Goal: Navigation & Orientation: Find specific page/section

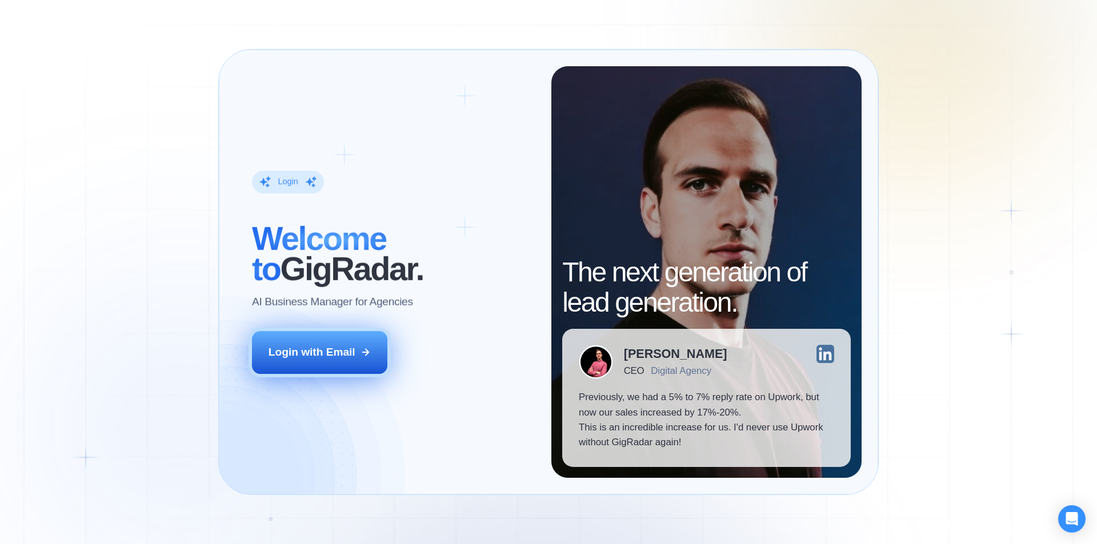
click at [329, 351] on div "Login with Email" at bounding box center [311, 352] width 87 height 15
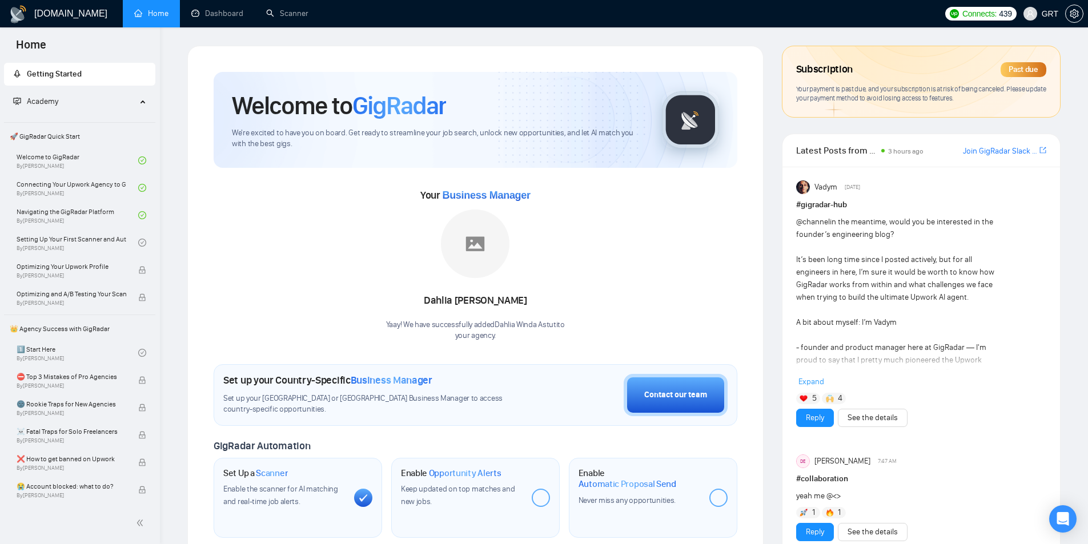
click at [235, 222] on div "Your Business Manager [PERSON_NAME] Yaay! We have successfully added Dahlia [PE…" at bounding box center [476, 263] width 524 height 155
drag, startPoint x: 235, startPoint y: 222, endPoint x: 221, endPoint y: 212, distance: 16.5
click at [221, 212] on div "Your Business Manager [PERSON_NAME] Yaay! We have successfully added Dahlia [PE…" at bounding box center [476, 263] width 524 height 155
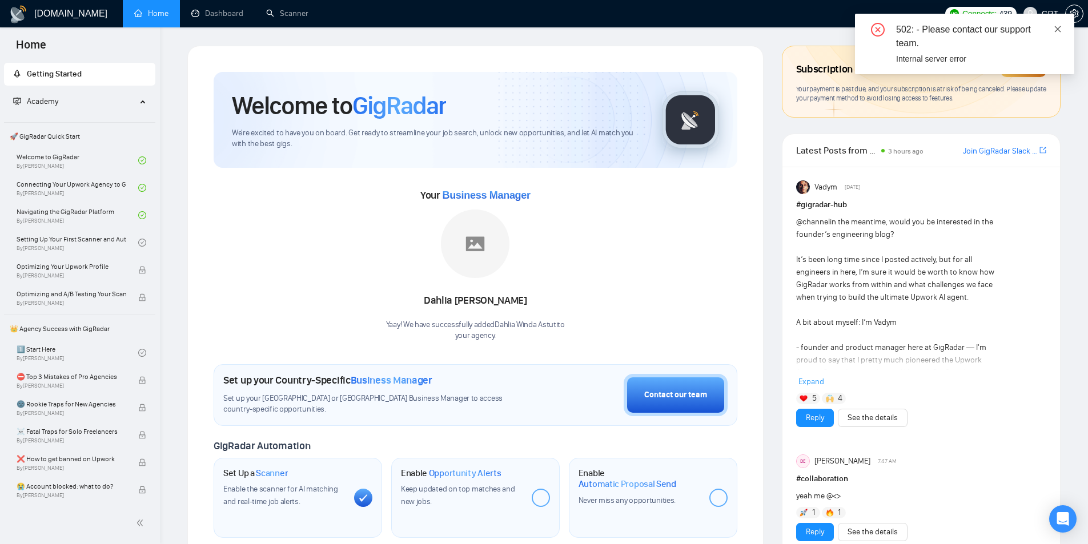
click at [1059, 27] on icon "close" at bounding box center [1058, 29] width 6 height 6
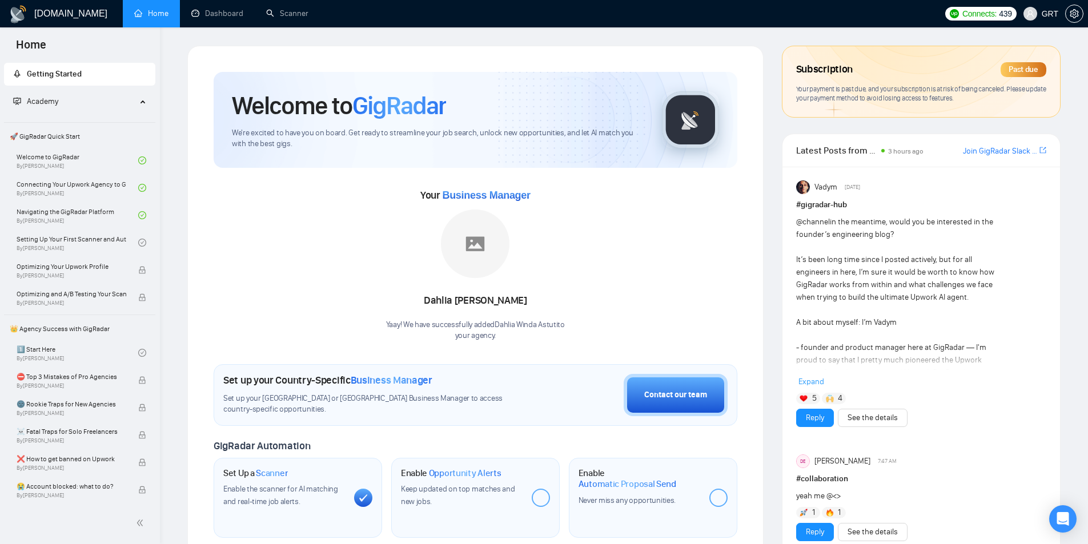
click at [984, 66] on div "Subscription Past due" at bounding box center [921, 69] width 250 height 19
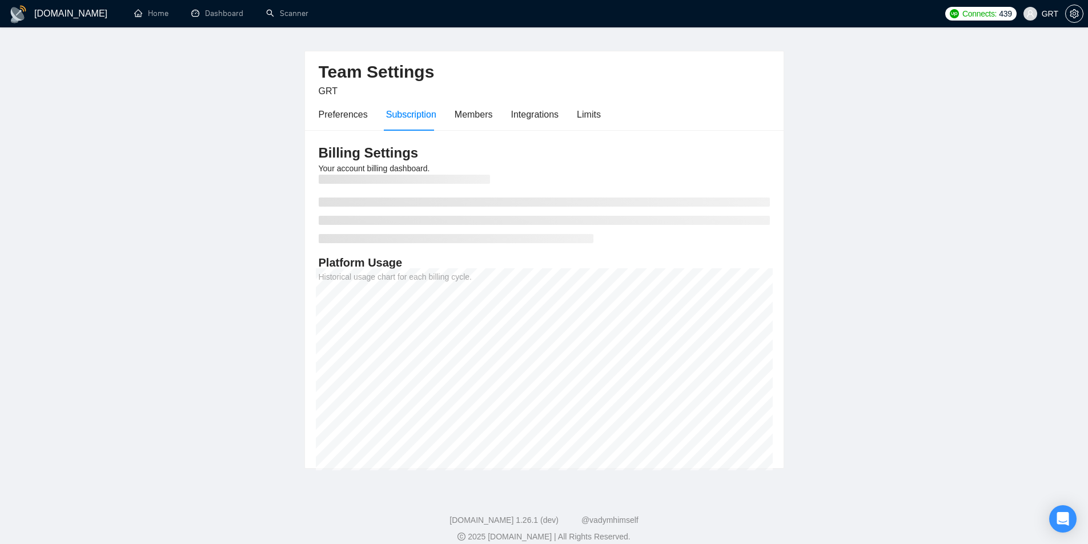
scroll to position [36, 0]
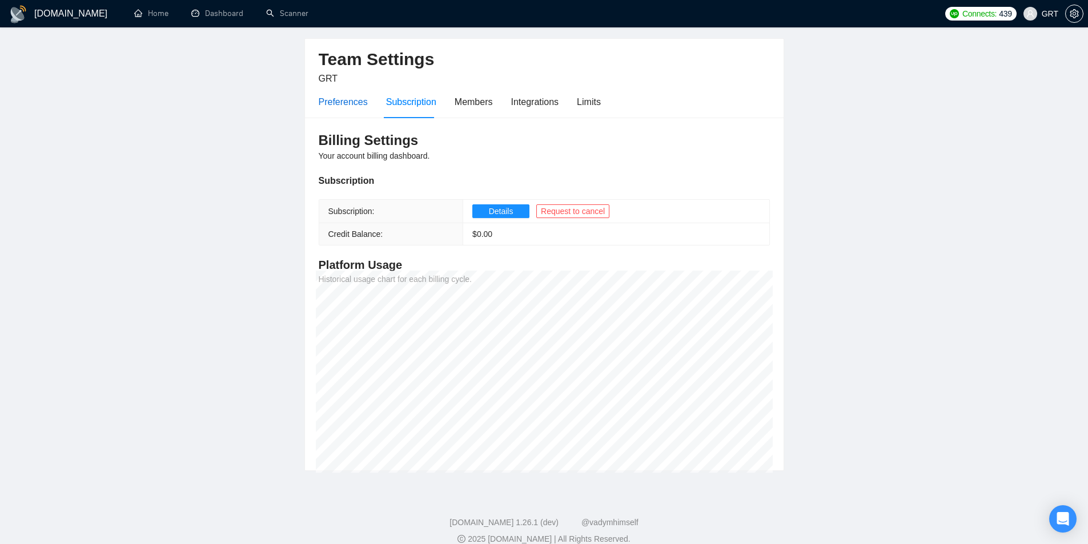
click at [346, 98] on div "Preferences" at bounding box center [343, 102] width 49 height 14
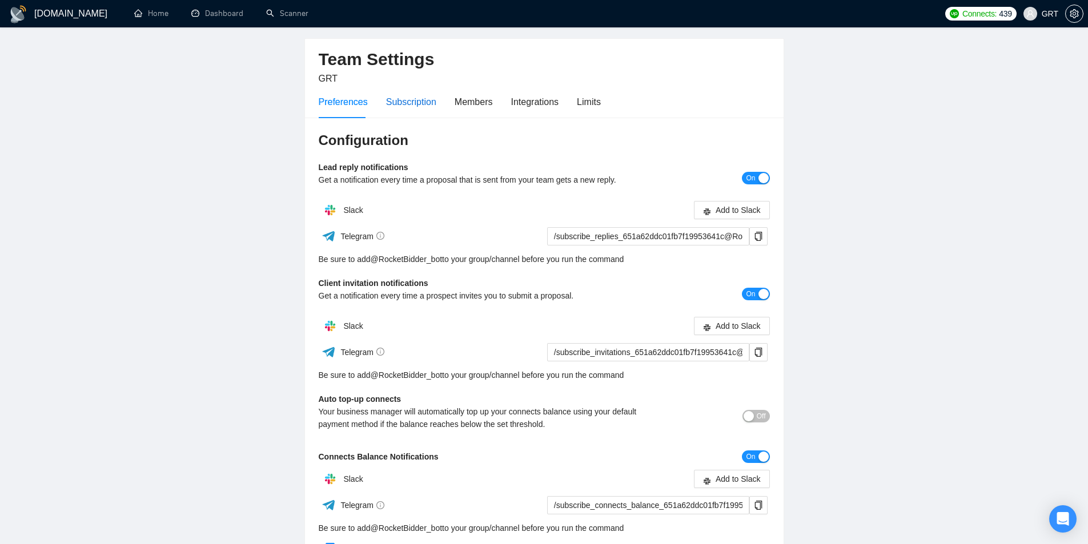
click at [427, 102] on div "Subscription" at bounding box center [411, 102] width 50 height 14
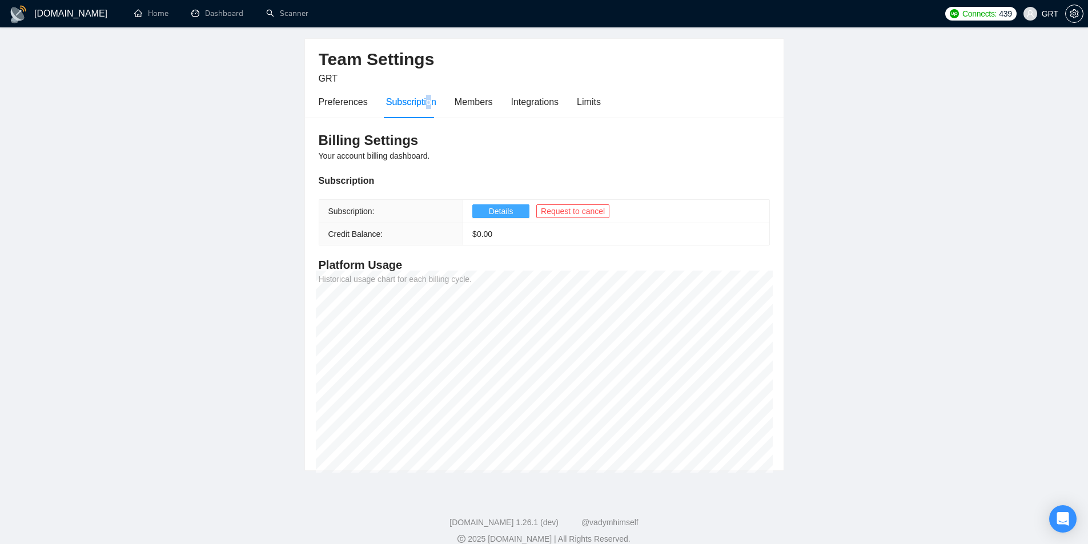
click at [497, 211] on span "Details" at bounding box center [501, 211] width 25 height 13
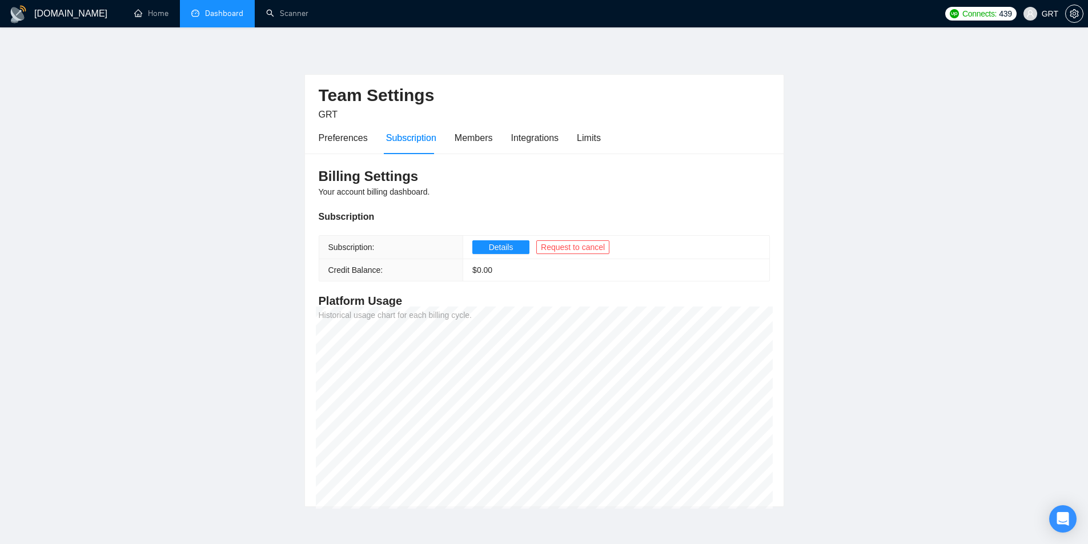
click at [226, 17] on link "Dashboard" at bounding box center [217, 14] width 52 height 10
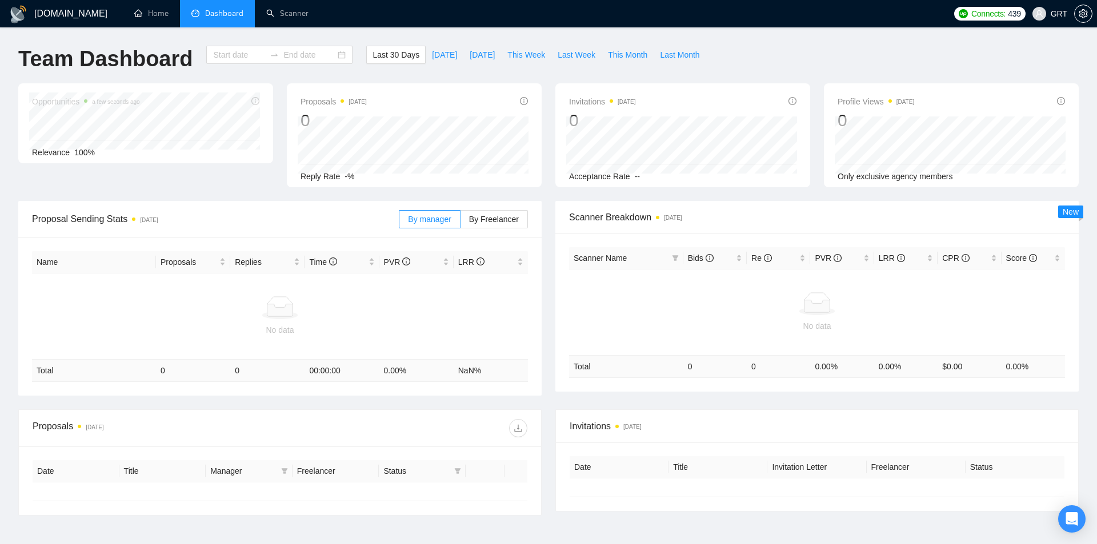
type input "2025-08-30"
type input "2025-09-29"
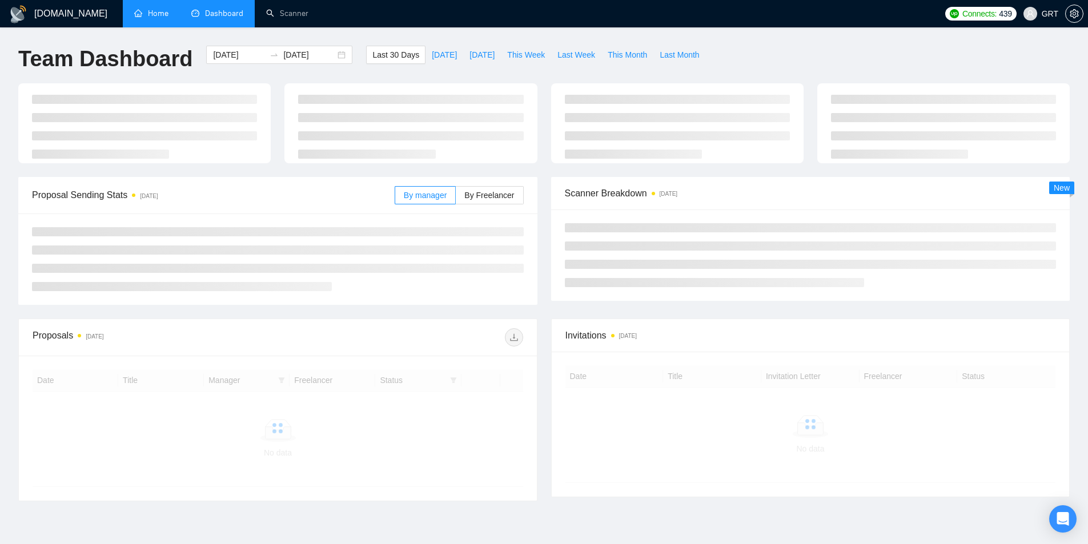
click at [163, 12] on link "Home" at bounding box center [151, 14] width 34 height 10
